Goal: Find specific page/section: Find specific page/section

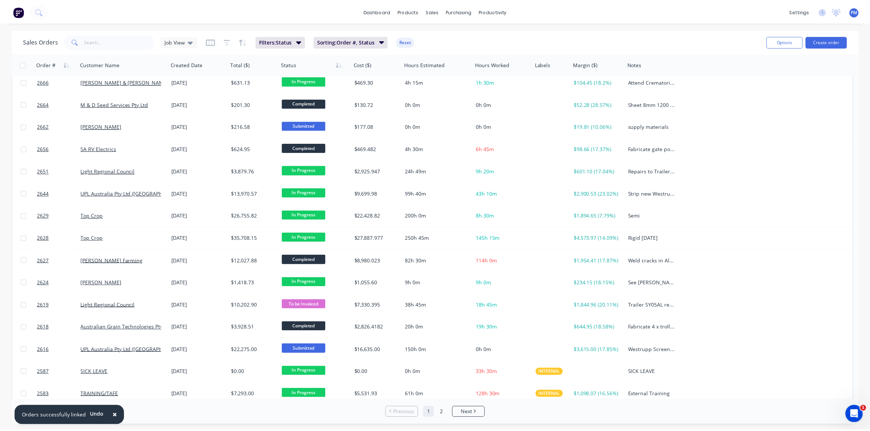
scroll to position [234, 0]
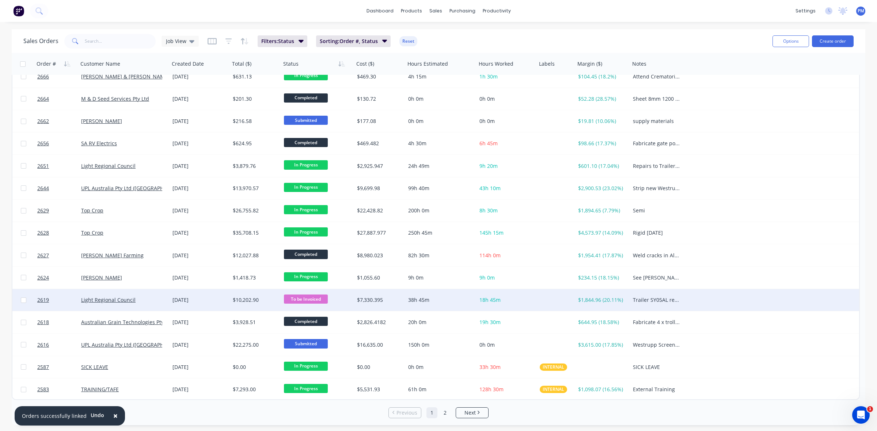
click at [153, 301] on div "Light Regional Council" at bounding box center [121, 300] width 81 height 7
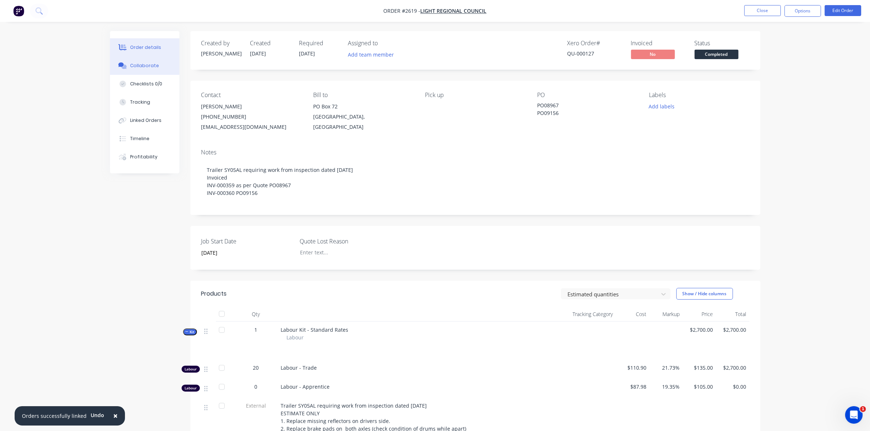
click at [148, 66] on div "Collaborate" at bounding box center [144, 65] width 29 height 7
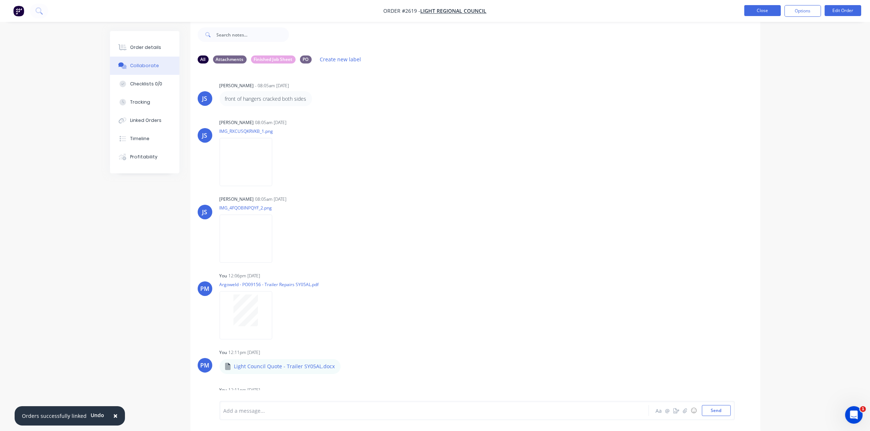
click at [758, 9] on button "Close" at bounding box center [762, 10] width 37 height 11
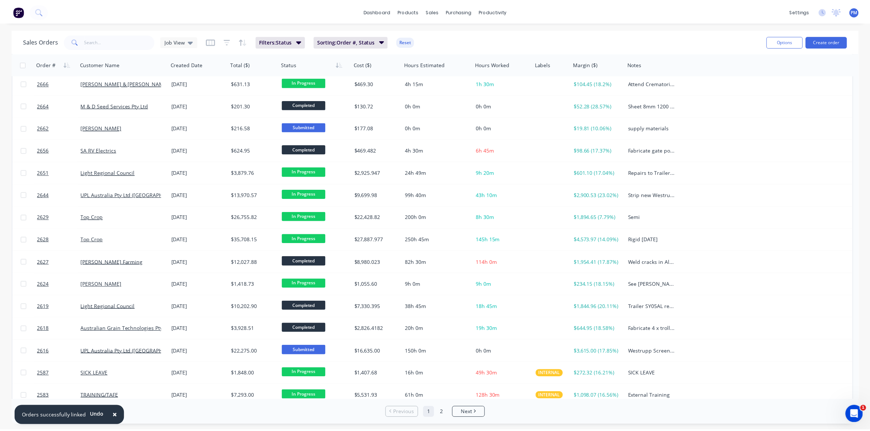
scroll to position [234, 0]
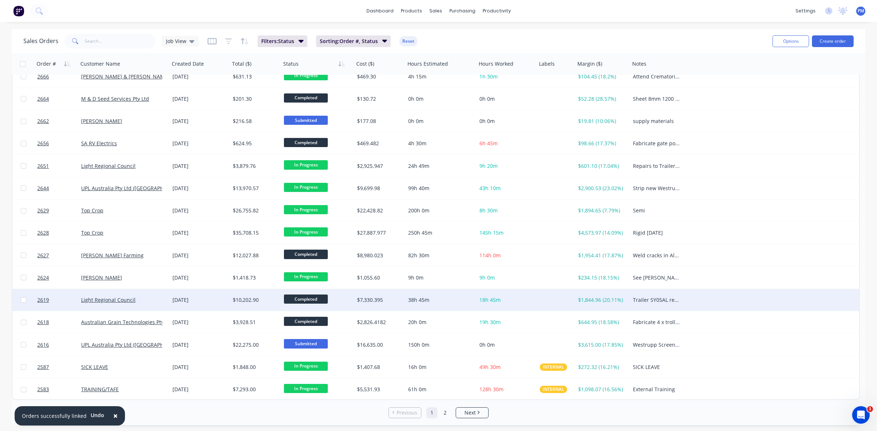
click at [159, 303] on div "Light Regional Council" at bounding box center [121, 300] width 81 height 7
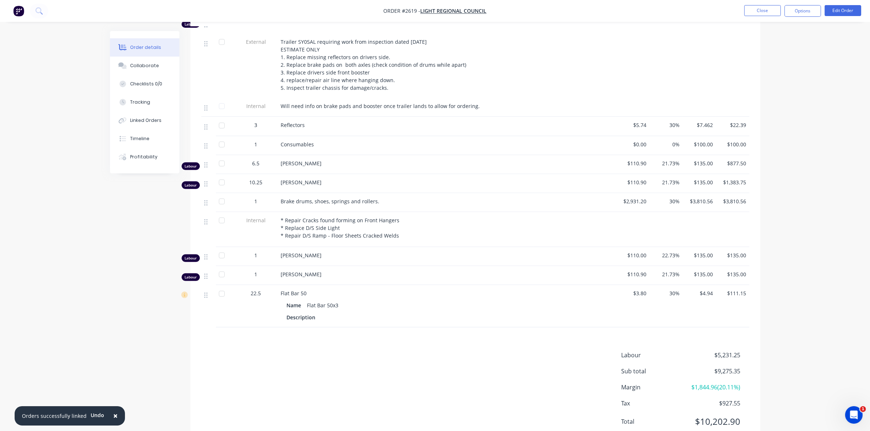
scroll to position [365, 0]
click at [143, 119] on div "Linked Orders" at bounding box center [145, 120] width 31 height 7
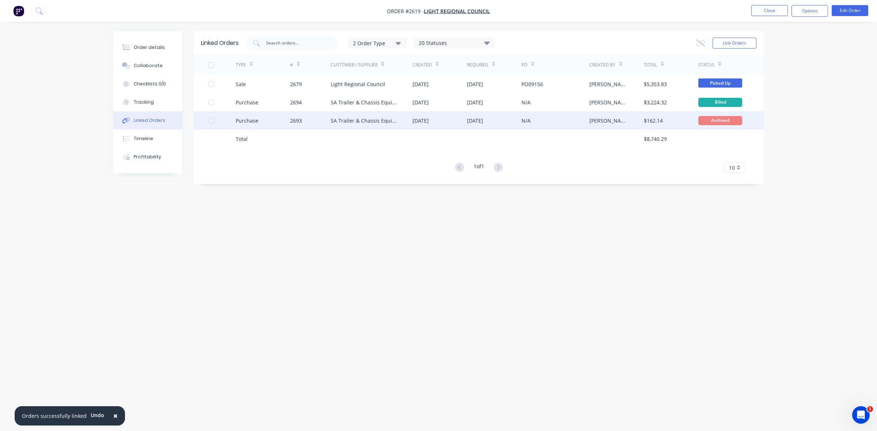
click at [565, 123] on div "N/A" at bounding box center [555, 120] width 68 height 18
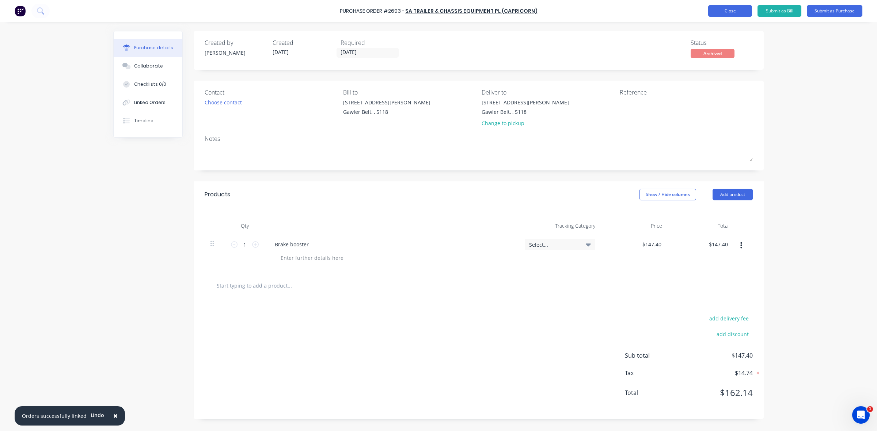
click at [731, 12] on button "Close" at bounding box center [730, 11] width 44 height 12
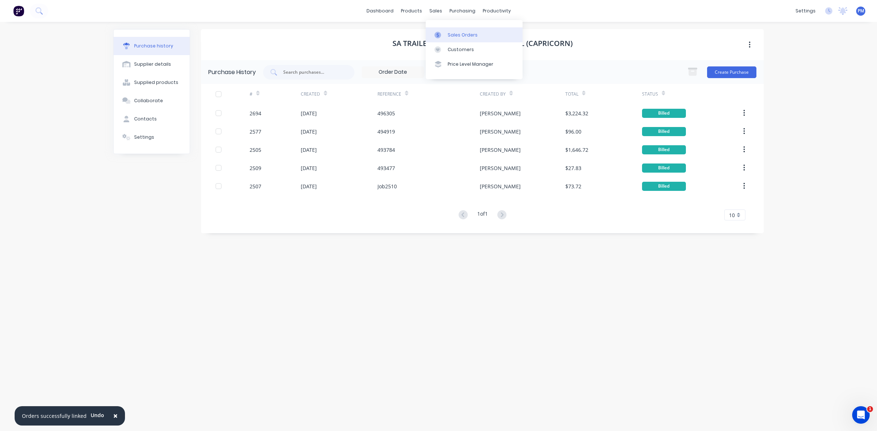
click at [456, 34] on div "Sales Orders" at bounding box center [462, 35] width 30 height 7
